Goal: Information Seeking & Learning: Find specific fact

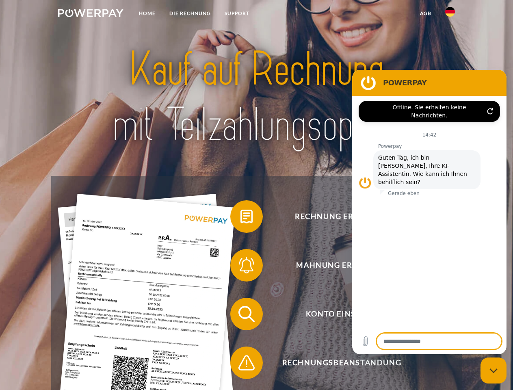
click at [91, 14] on img at bounding box center [90, 13] width 65 height 8
click at [450, 14] on img at bounding box center [450, 12] width 10 height 10
click at [425, 13] on link "agb" at bounding box center [425, 13] width 25 height 15
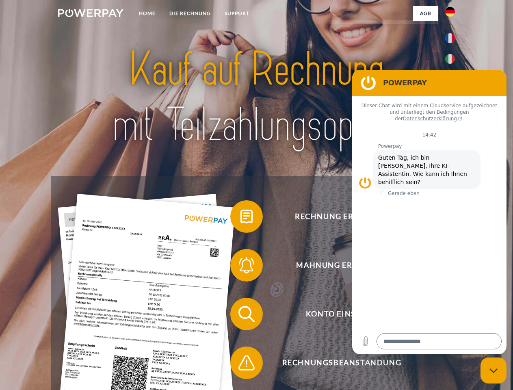
click at [240, 218] on span at bounding box center [234, 216] width 41 height 41
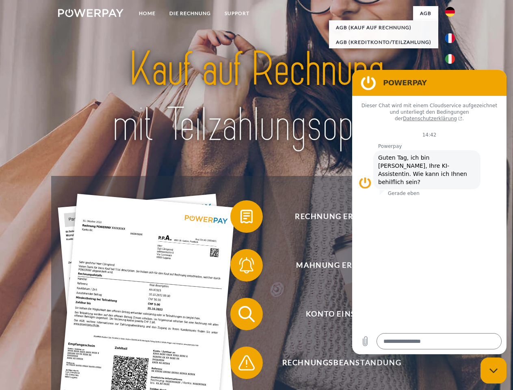
click at [240, 267] on div "Rechnung erhalten? Mahnung erhalten? Konto einsehen" at bounding box center [256, 338] width 410 height 325
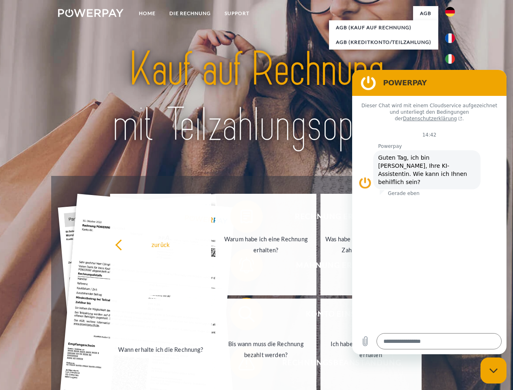
click at [240, 316] on link "Bis wann muss die Rechnung bezahlt werden?" at bounding box center [265, 350] width 101 height 102
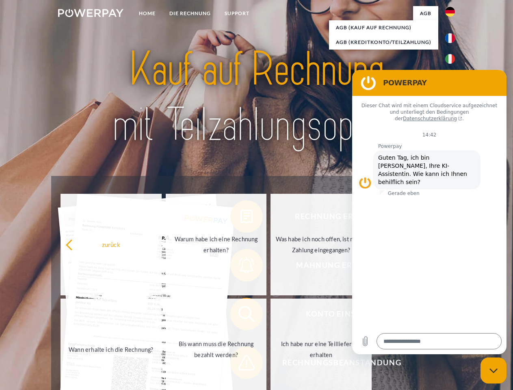
click at [240, 364] on span at bounding box center [234, 362] width 41 height 41
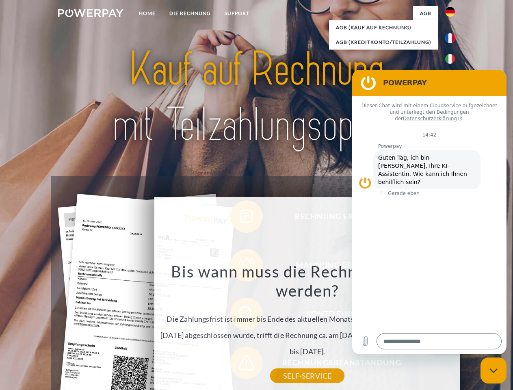
click at [494, 370] on icon "Messaging-Fenster schließen" at bounding box center [493, 370] width 9 height 5
type textarea "*"
